Goal: Information Seeking & Learning: Learn about a topic

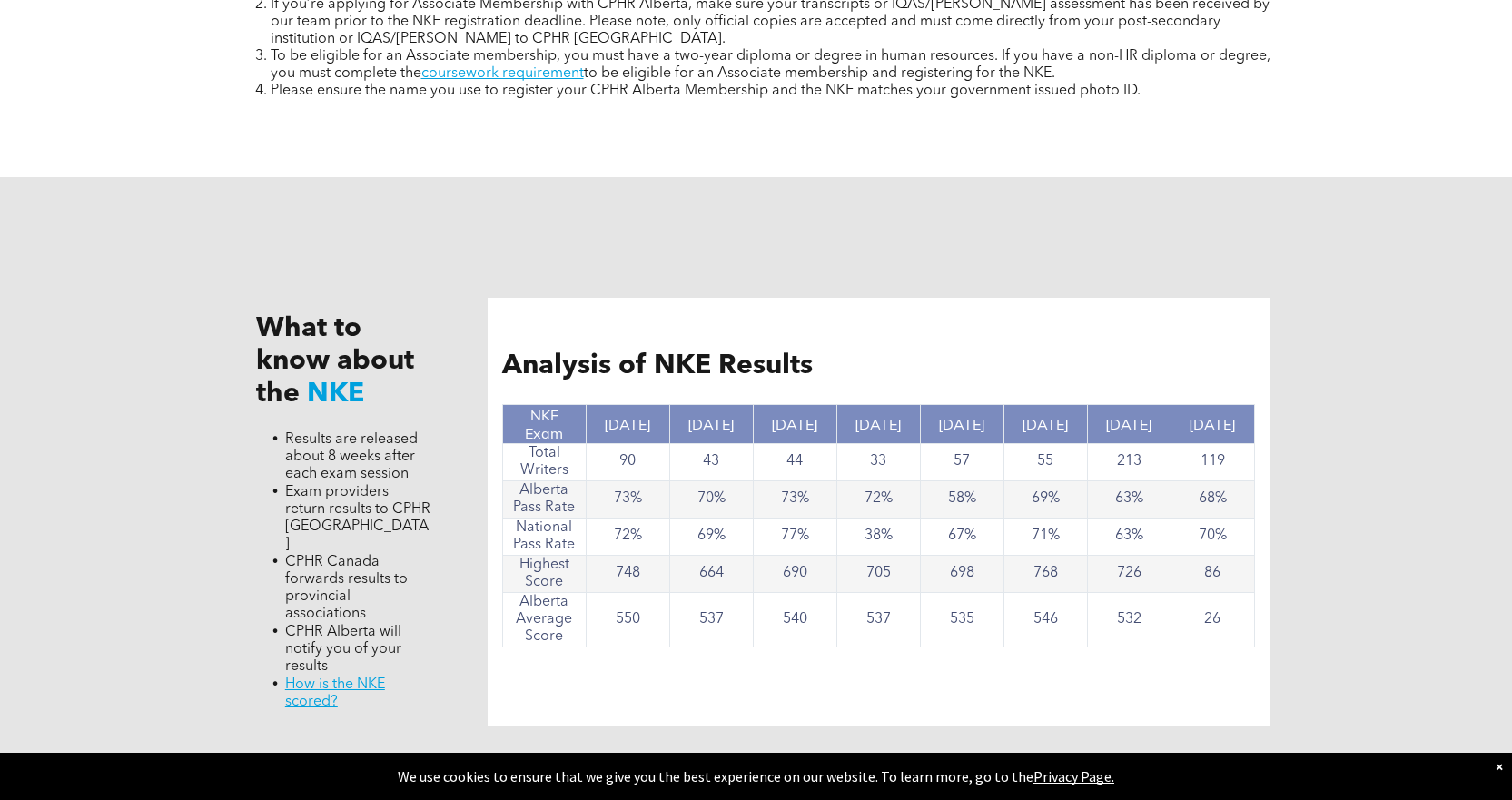
scroll to position [1635, 0]
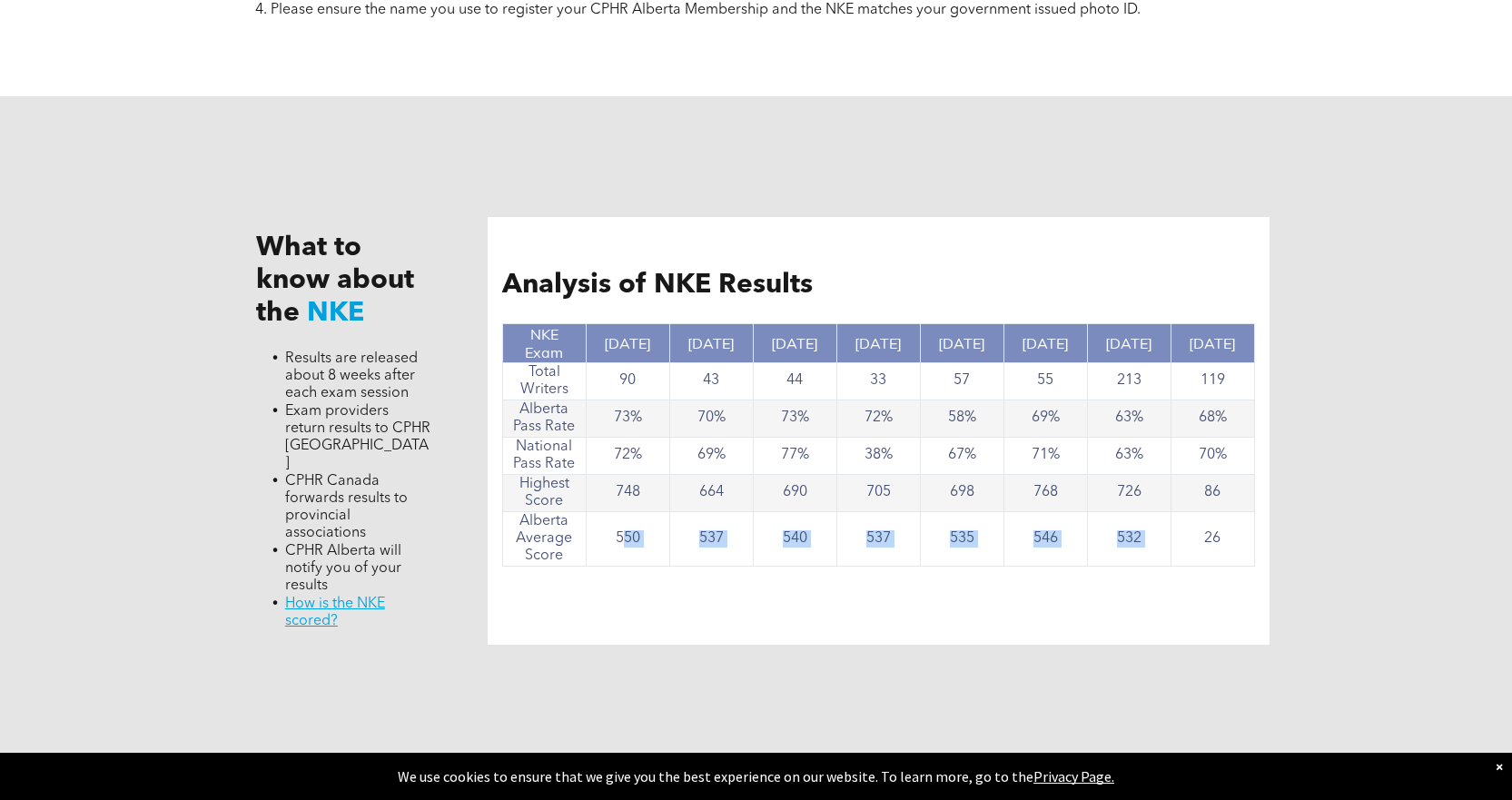
drag, startPoint x: 621, startPoint y: 537, endPoint x: 1201, endPoint y: 532, distance: 580.0
click at [1201, 532] on tr "Alberta Average Score 550 537 540 537 535 546 532 26" at bounding box center [878, 539] width 752 height 55
click at [1172, 604] on div "Analysis of NKE Results NKE Exam [DATE] [DATE] [DATE] [DATE] [DATE] [DATE] [DAT…" at bounding box center [878, 431] width 782 height 428
click at [1223, 377] on td "119" at bounding box center [1212, 381] width 83 height 37
drag, startPoint x: 1228, startPoint y: 414, endPoint x: 1205, endPoint y: 415, distance: 23.0
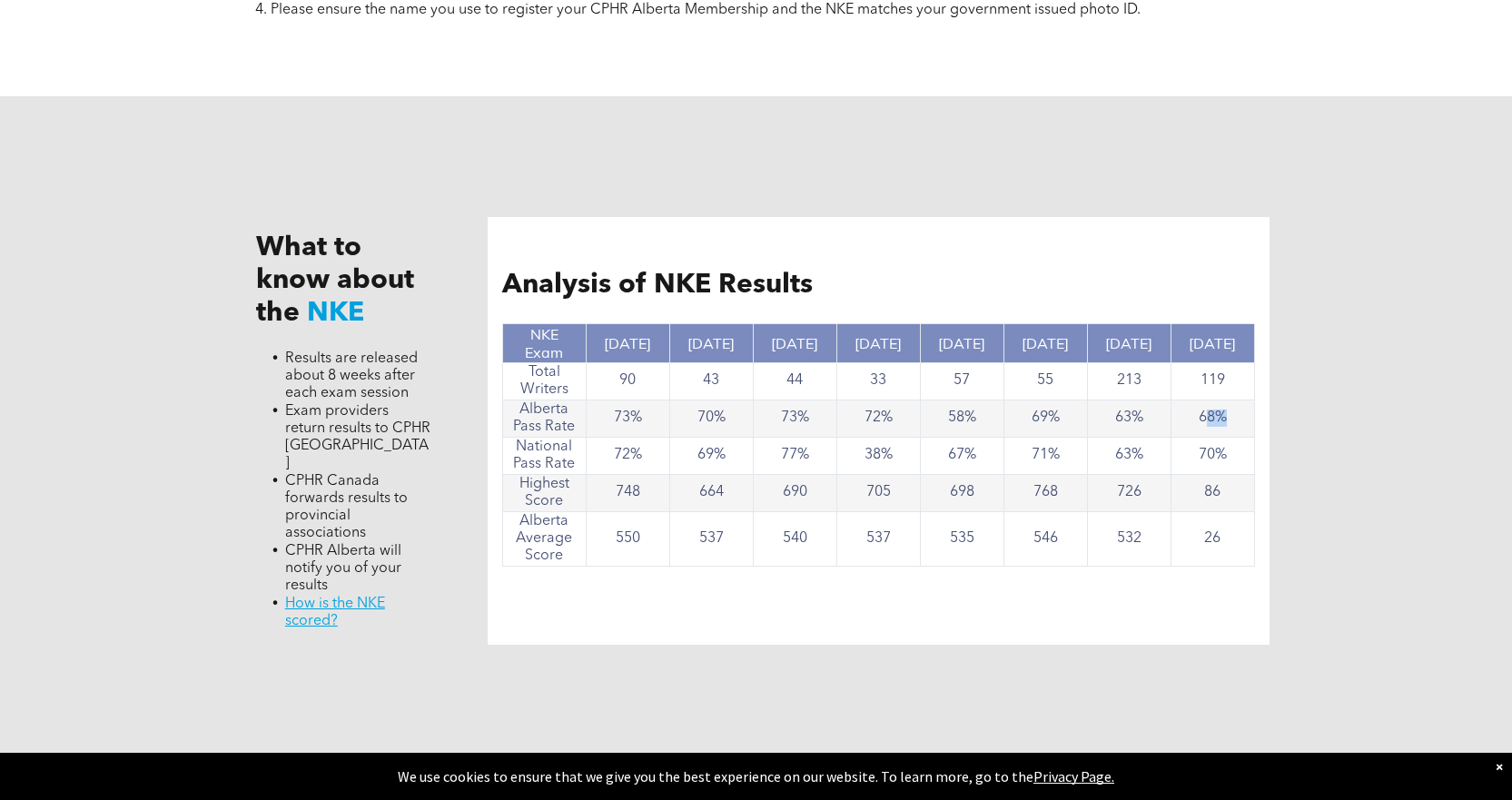
click at [1204, 414] on td "68%" at bounding box center [1212, 418] width 83 height 37
click at [1234, 449] on td "70%" at bounding box center [1212, 455] width 83 height 37
drag, startPoint x: 1231, startPoint y: 453, endPoint x: 1184, endPoint y: 454, distance: 47.0
click at [1184, 454] on td "70%" at bounding box center [1212, 455] width 83 height 37
click at [1228, 491] on td "86" at bounding box center [1212, 493] width 83 height 37
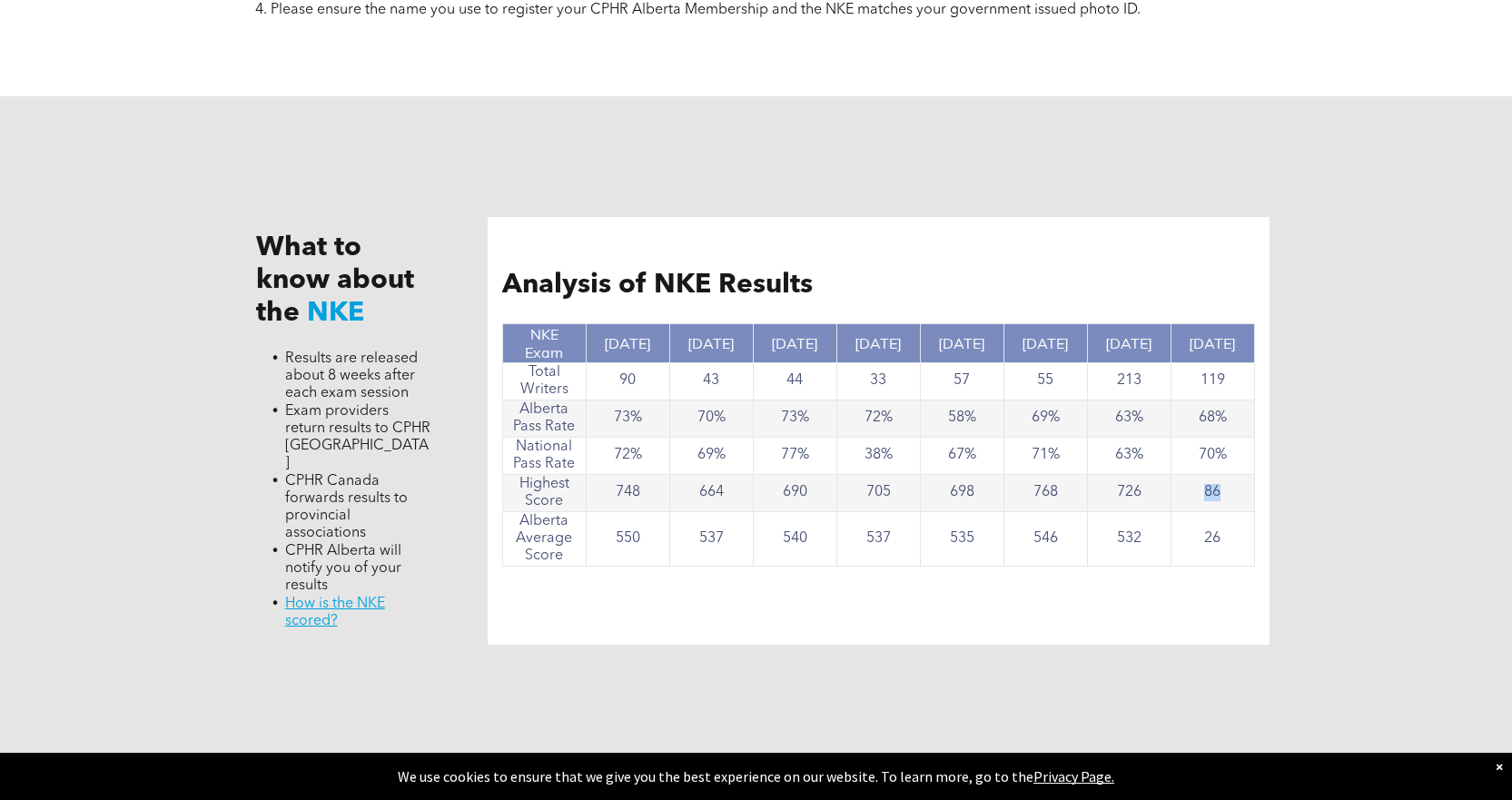
drag, startPoint x: 1228, startPoint y: 486, endPoint x: 1199, endPoint y: 488, distance: 29.1
click at [1199, 488] on td "86" at bounding box center [1212, 493] width 83 height 37
click at [1229, 531] on td "26" at bounding box center [1212, 539] width 83 height 55
drag, startPoint x: 1225, startPoint y: 534, endPoint x: 1187, endPoint y: 537, distance: 38.1
click at [1187, 537] on td "26" at bounding box center [1212, 539] width 83 height 55
